Goal: Transaction & Acquisition: Purchase product/service

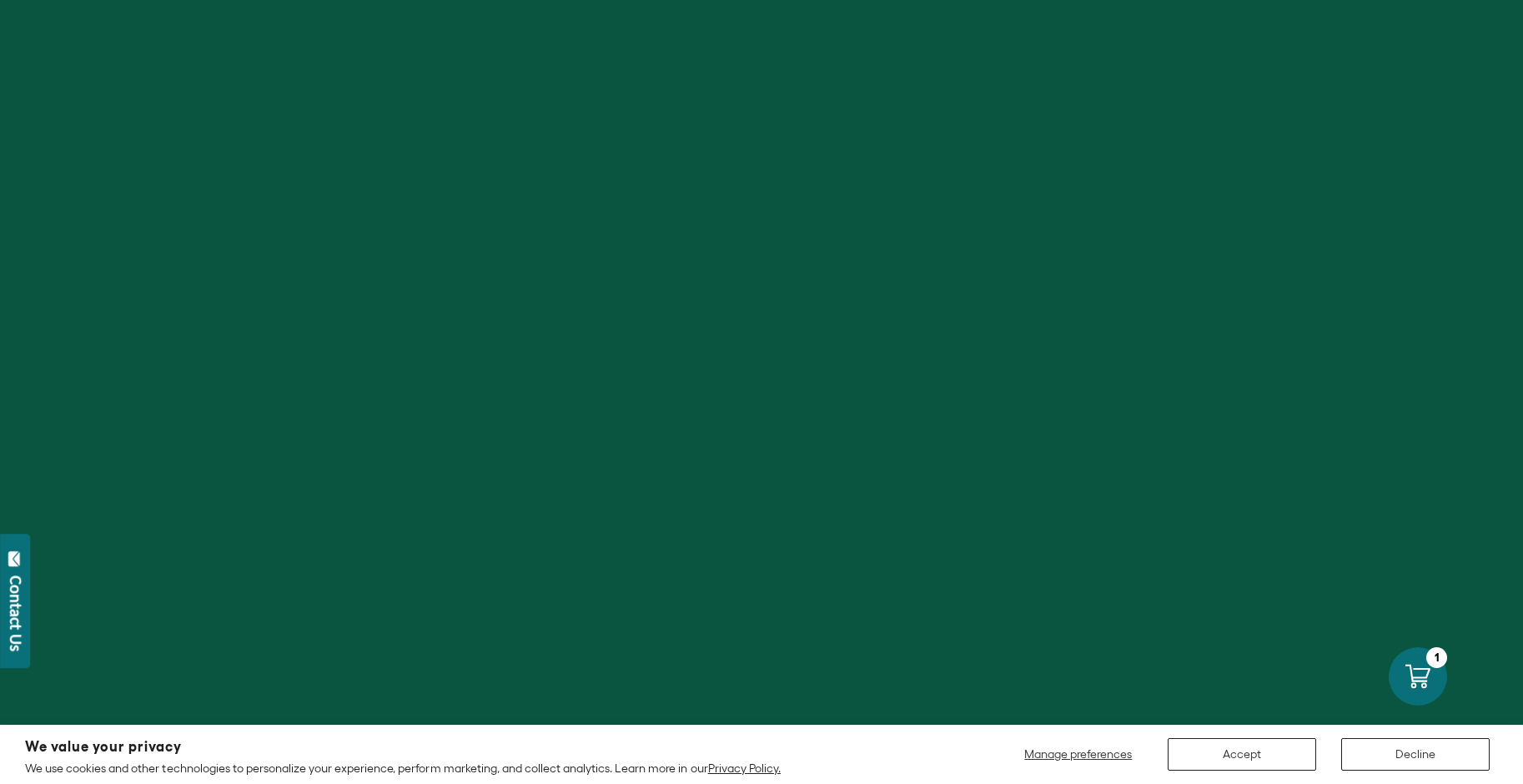
scroll to position [82, 0]
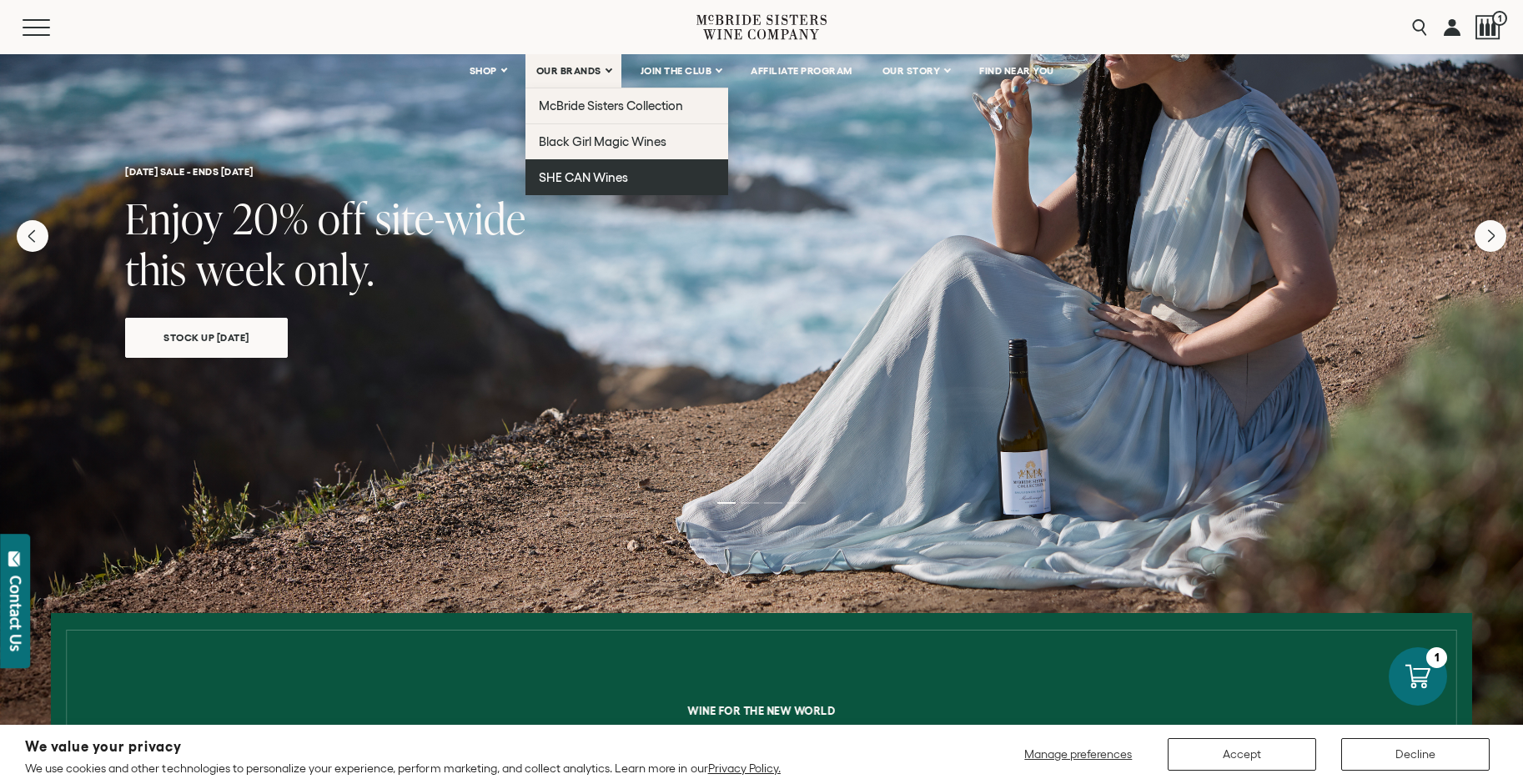
click at [580, 172] on span "SHE CAN Wines" at bounding box center [584, 177] width 89 height 14
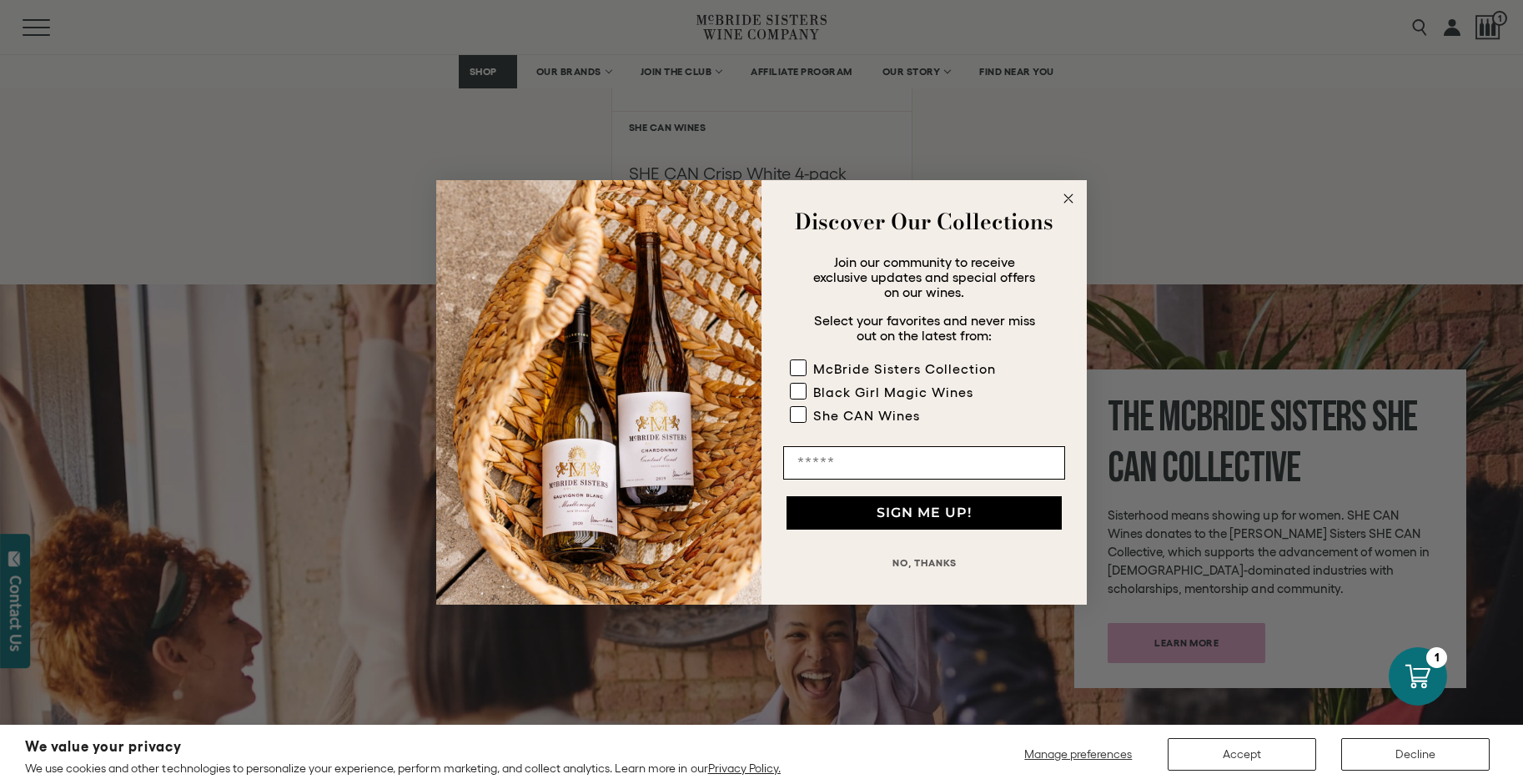
scroll to position [1872, 0]
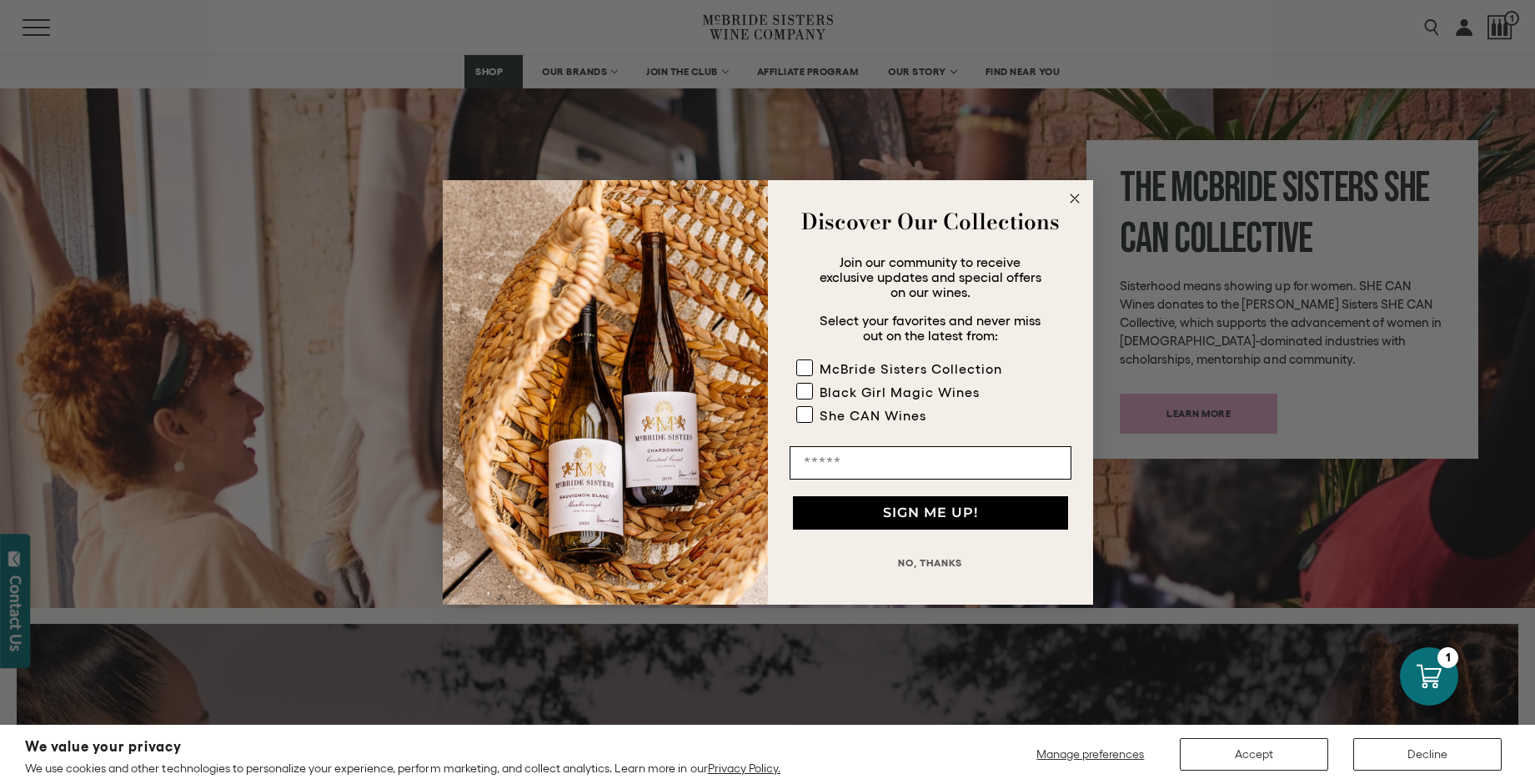
click at [1075, 196] on circle "Close dialog" at bounding box center [1074, 198] width 19 height 19
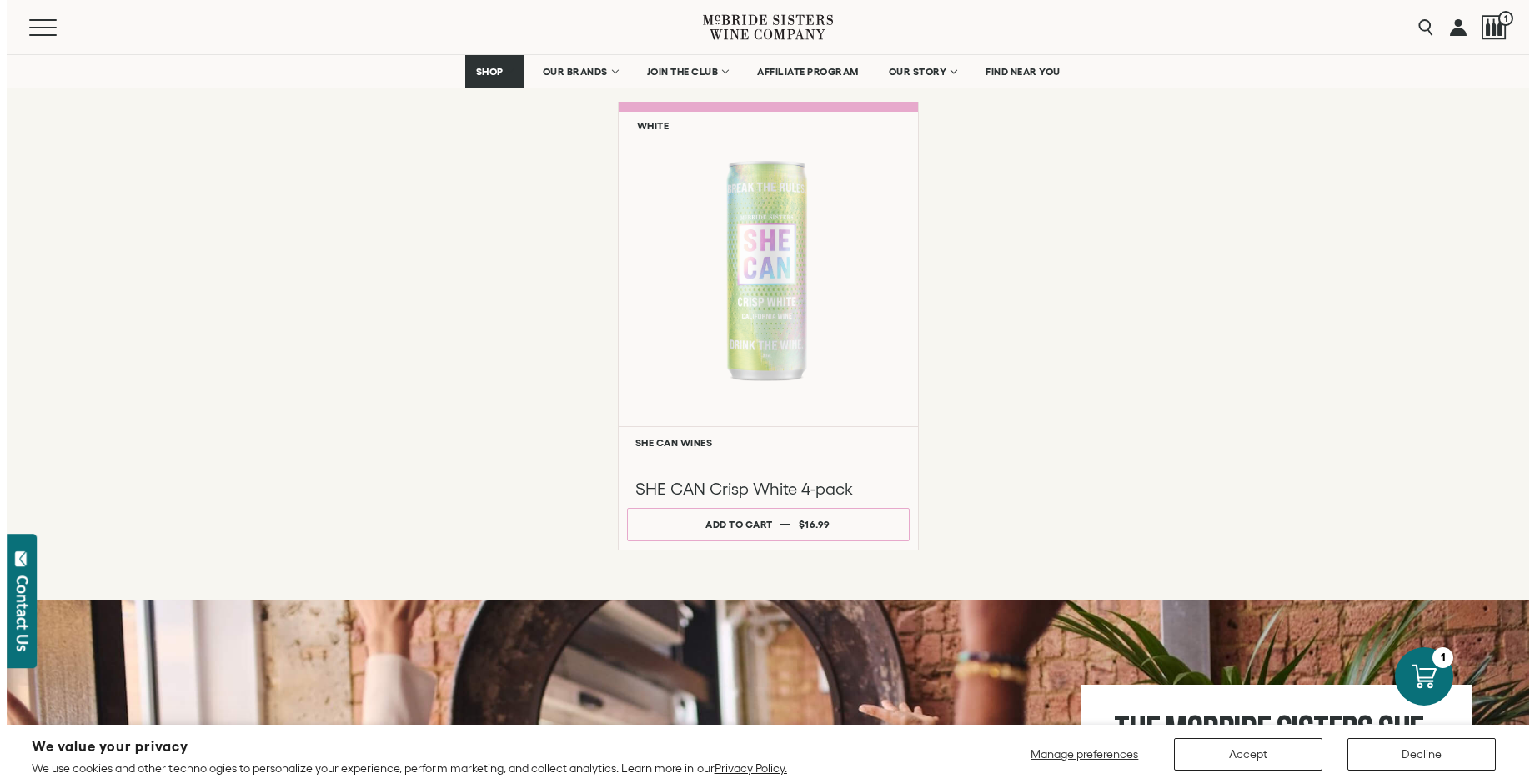
scroll to position [1327, 0]
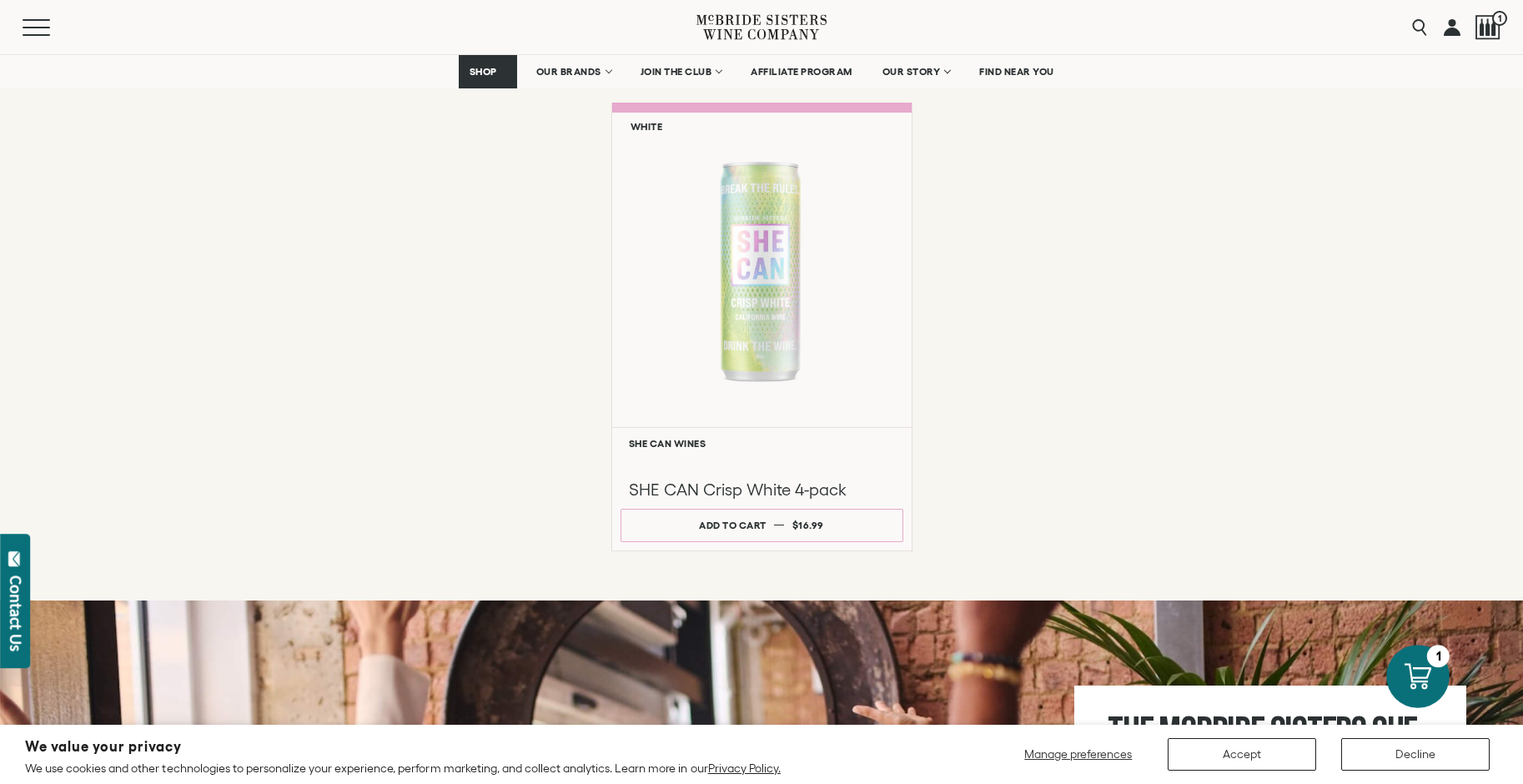
click at [1392, 662] on div at bounding box center [1418, 676] width 63 height 63
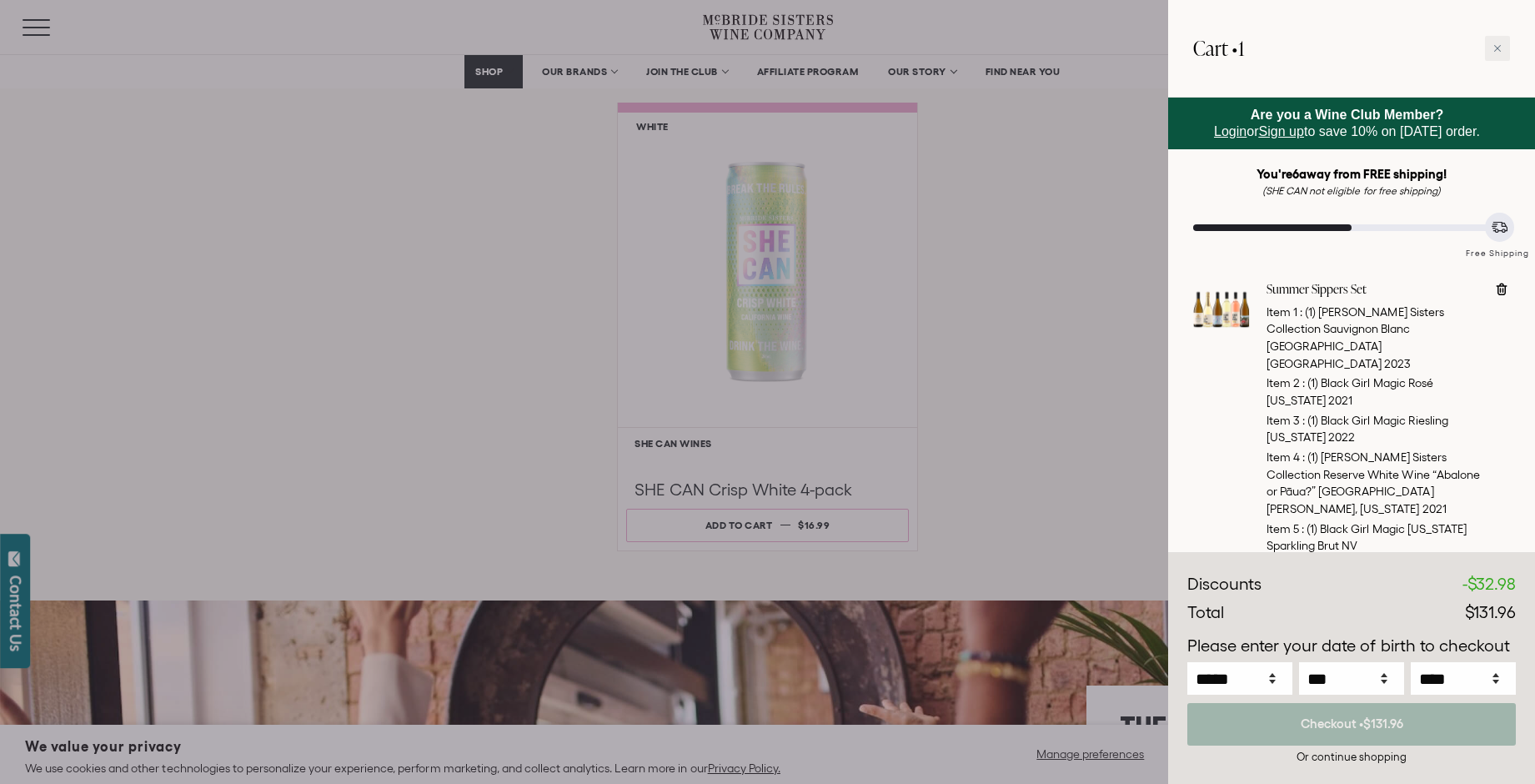
click at [1500, 286] on icon at bounding box center [1501, 289] width 17 height 17
type input "*"
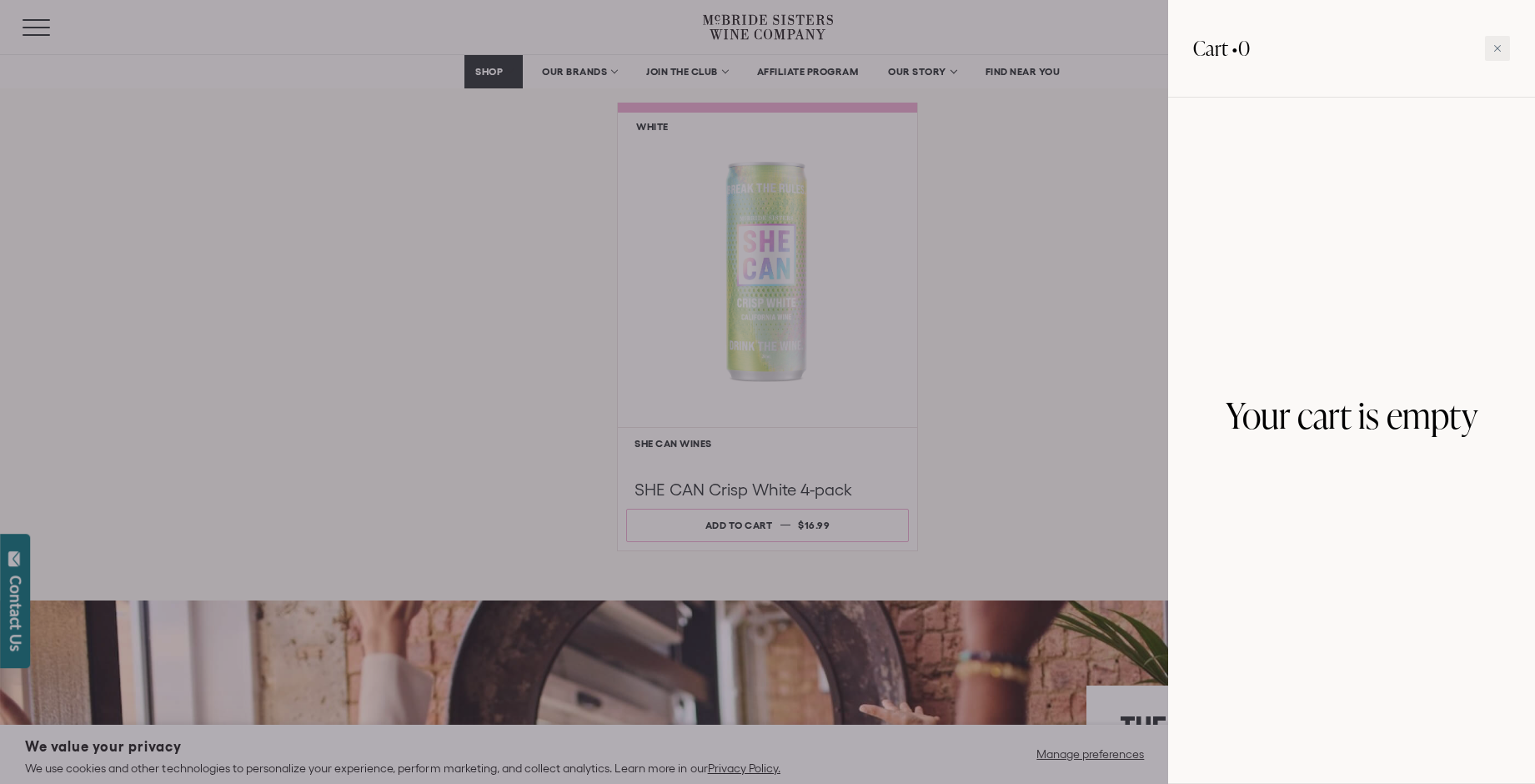
click at [1015, 472] on div at bounding box center [768, 392] width 1535 height 784
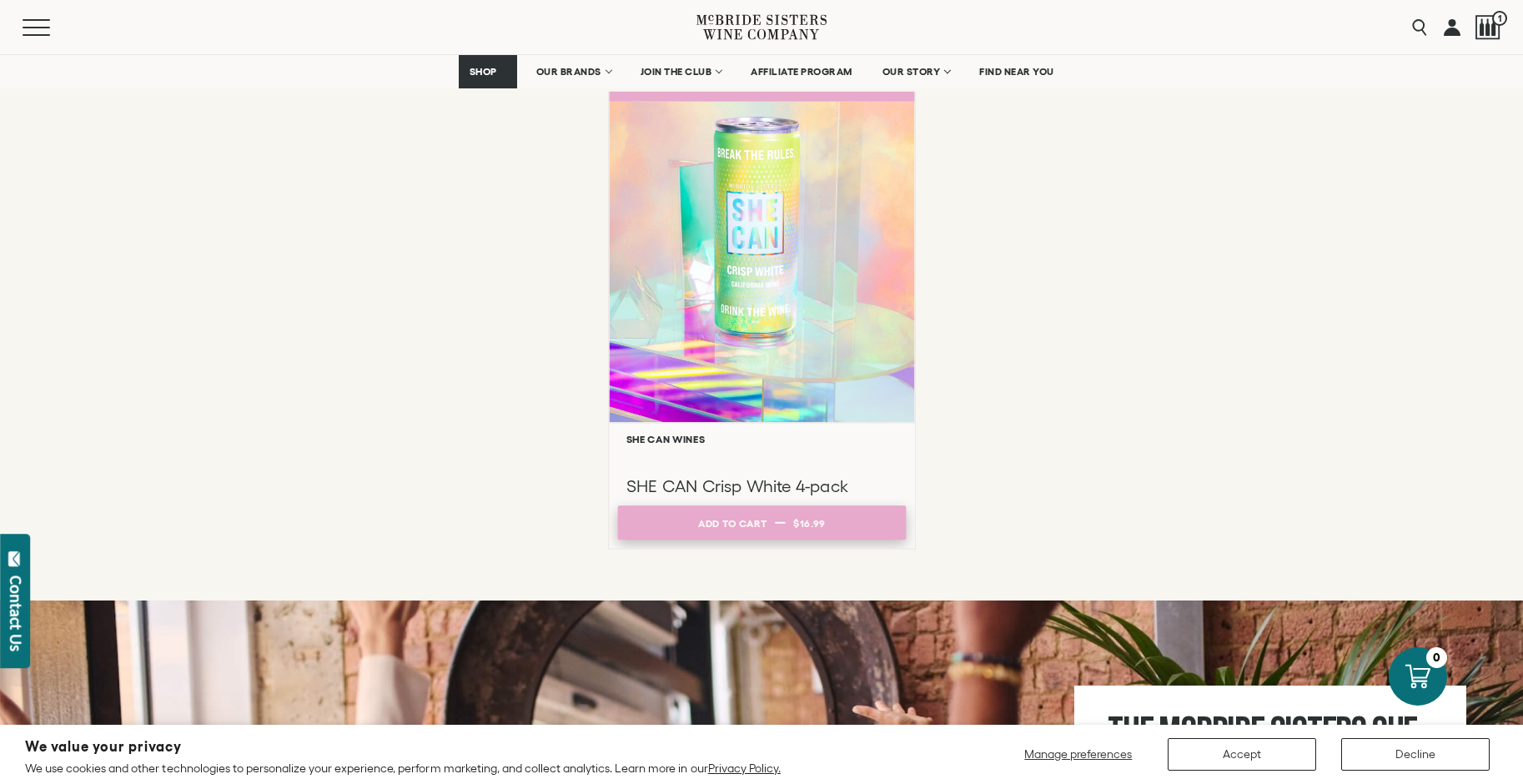
click at [824, 519] on span "$16.99" at bounding box center [809, 522] width 32 height 11
